Goal: Task Accomplishment & Management: Manage account settings

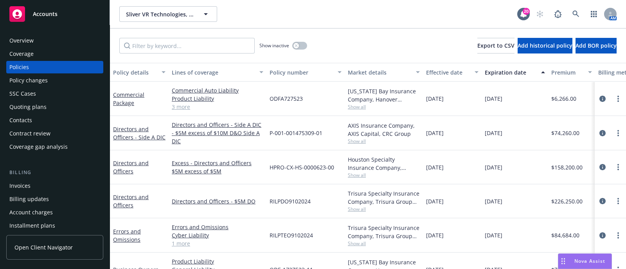
scroll to position [25, 246]
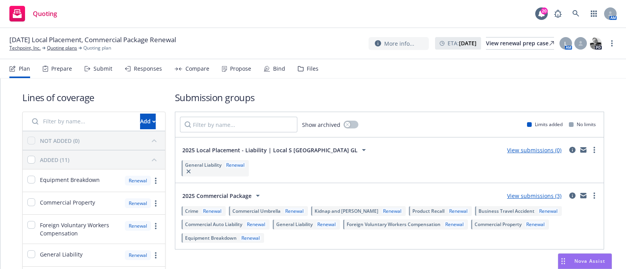
click at [309, 73] on div "Files" at bounding box center [308, 68] width 21 height 19
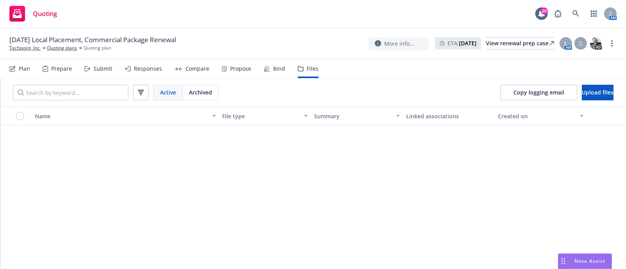
scroll to position [305, 0]
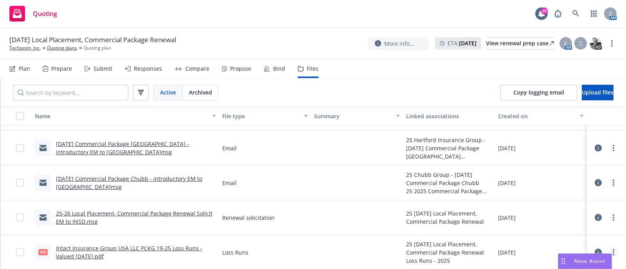
click at [609, 248] on div at bounding box center [606, 253] width 23 height 16
click at [604, 248] on div at bounding box center [606, 253] width 23 height 16
click at [609, 248] on link "more" at bounding box center [613, 252] width 9 height 9
click at [557, 217] on link "Download" at bounding box center [579, 212] width 78 height 16
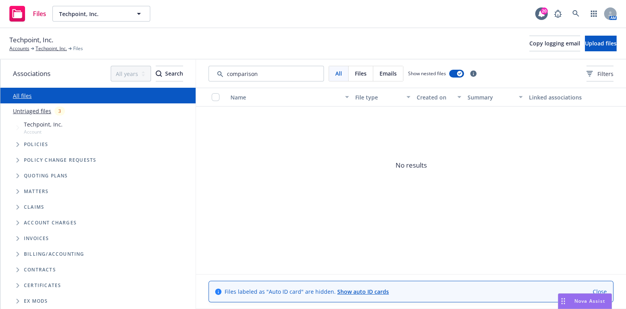
click at [40, 114] on link "Untriaged files" at bounding box center [32, 111] width 38 height 8
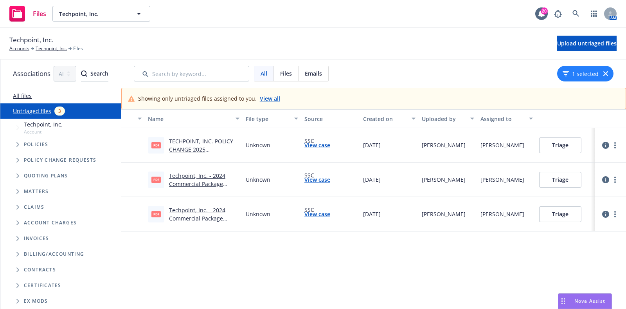
click at [210, 148] on link "TECHPOINT, INC. POLICY CHANGE 2025 COMMERCIAL PACKAGE.pdf" at bounding box center [201, 153] width 64 height 32
click at [225, 177] on link "Techpoint, Inc. - 2024 Commercial Package Revised Conditional Renewal Notice.pdf" at bounding box center [197, 188] width 56 height 32
click at [581, 218] on button "Triage" at bounding box center [560, 214] width 42 height 16
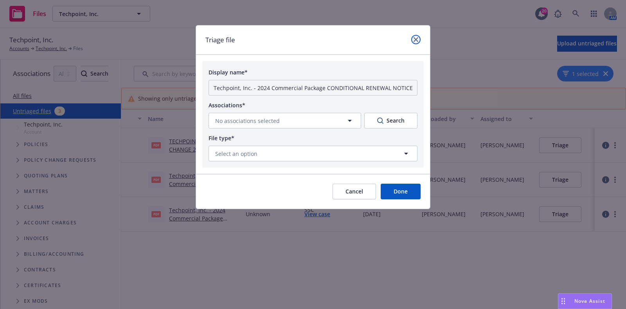
click at [413, 41] on link "close" at bounding box center [415, 39] width 9 height 9
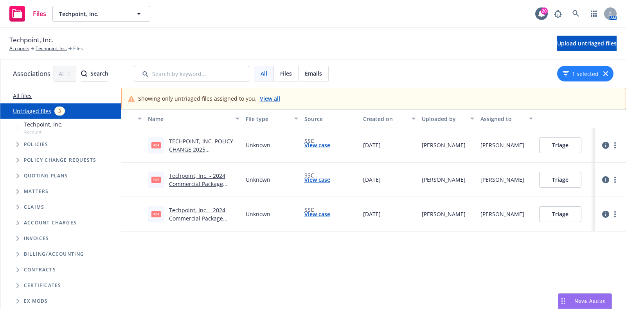
click at [330, 145] on link "View case" at bounding box center [317, 145] width 26 height 8
